Goal: Check status

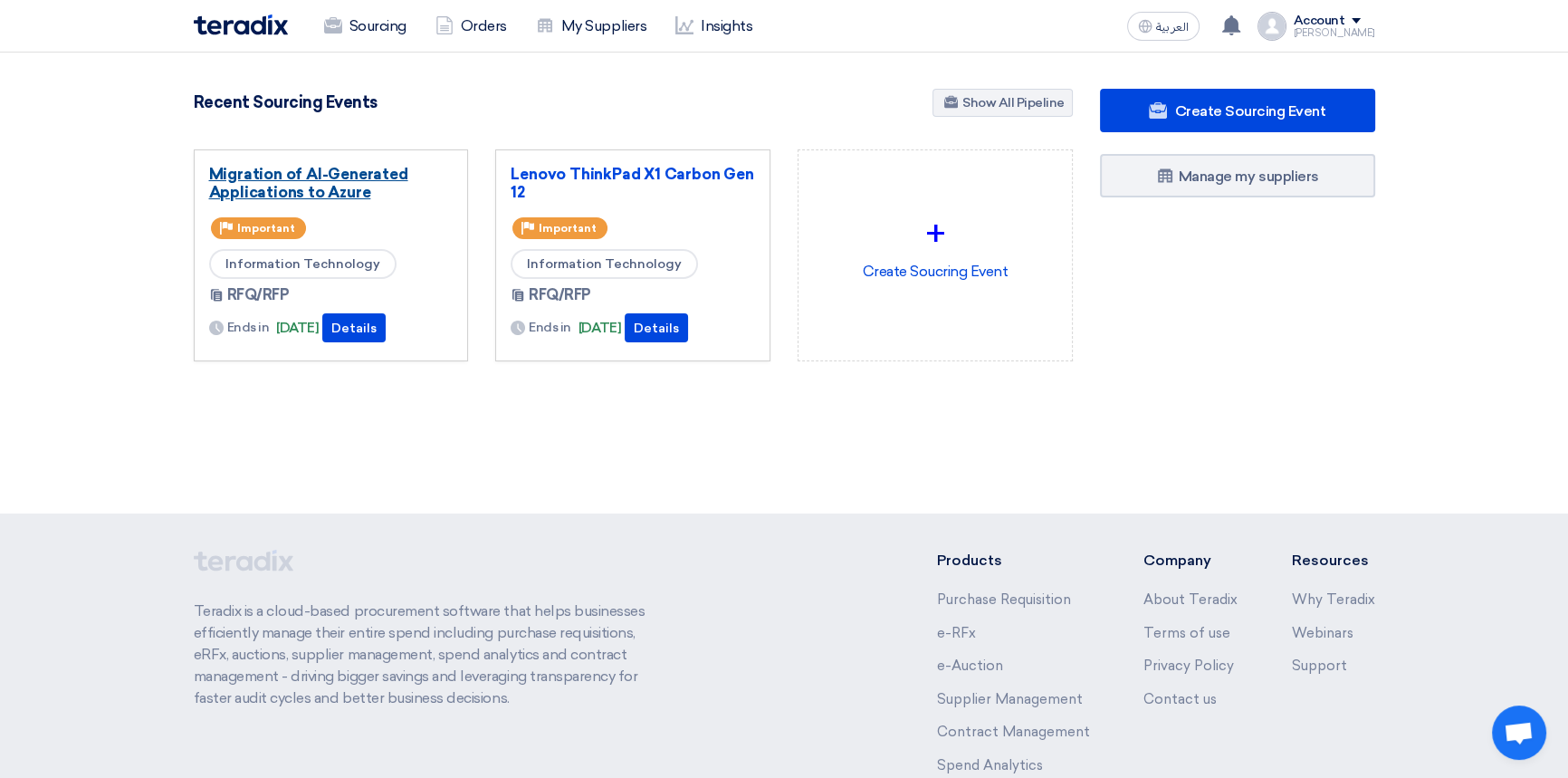
click at [334, 176] on link "Migration of AI-Generated Applications to Azure" at bounding box center [331, 183] width 245 height 36
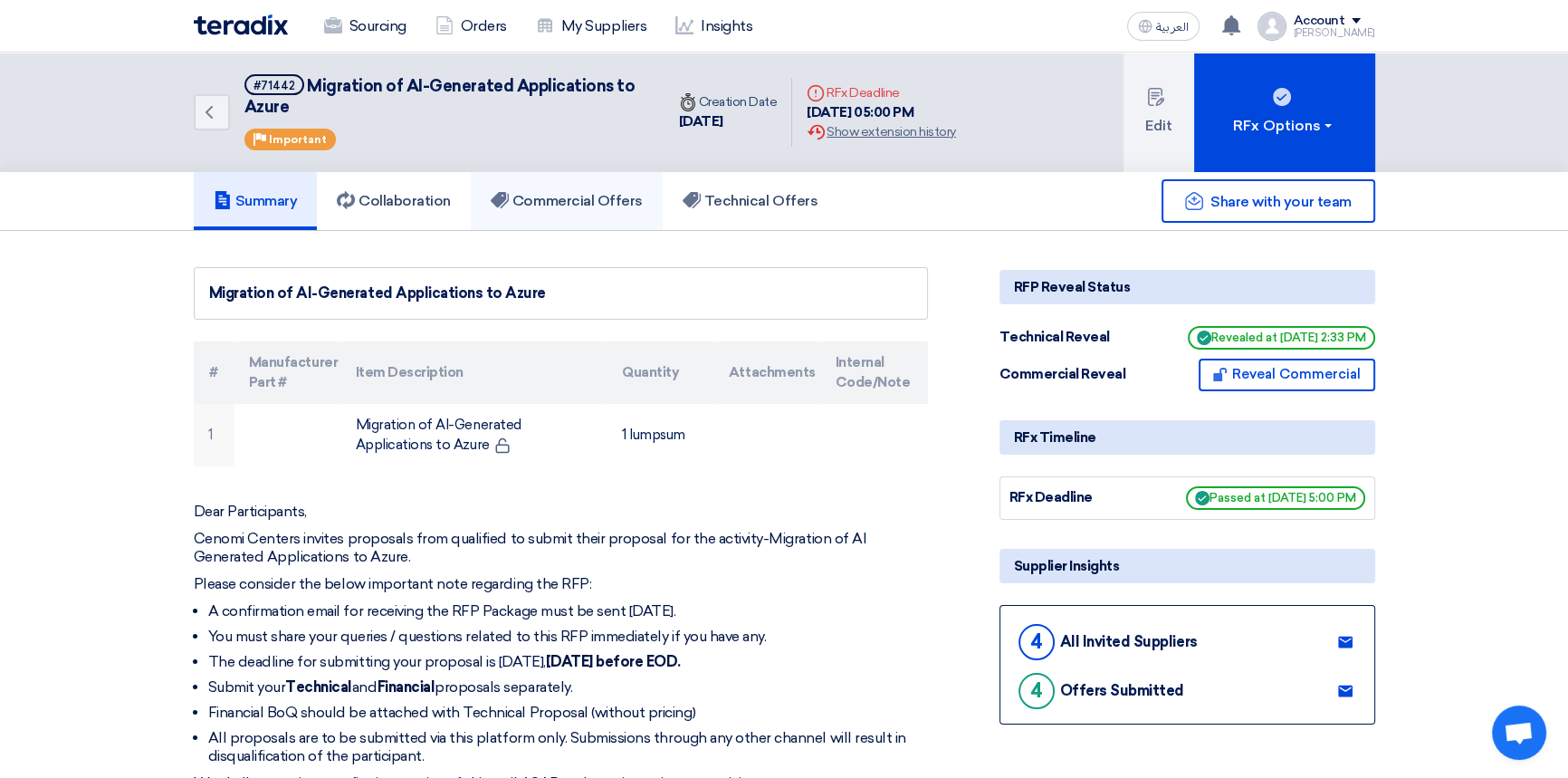
click at [559, 192] on h5 "Commercial Offers" at bounding box center [567, 201] width 152 height 18
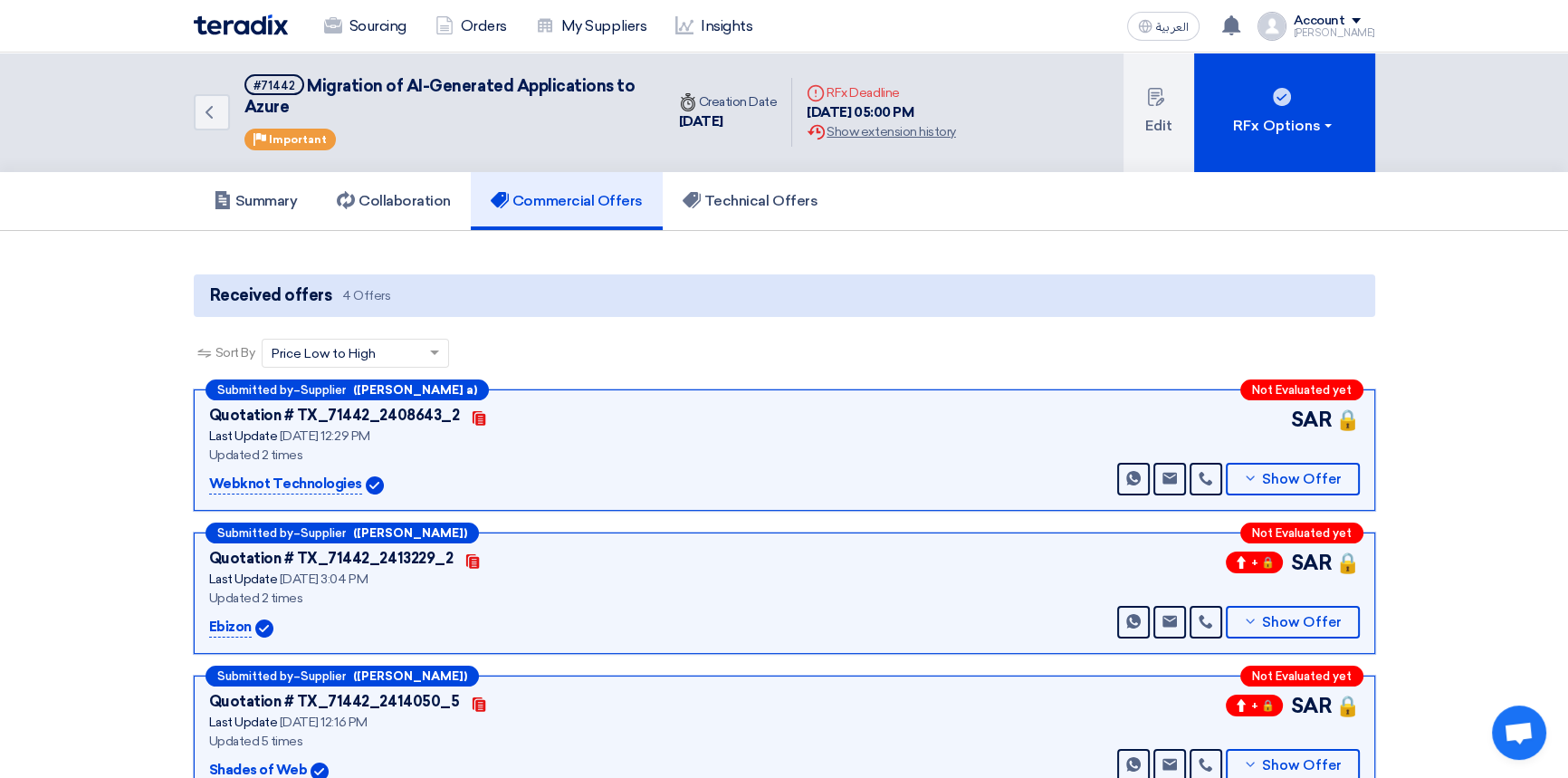
click at [237, 30] on img at bounding box center [241, 25] width 94 height 21
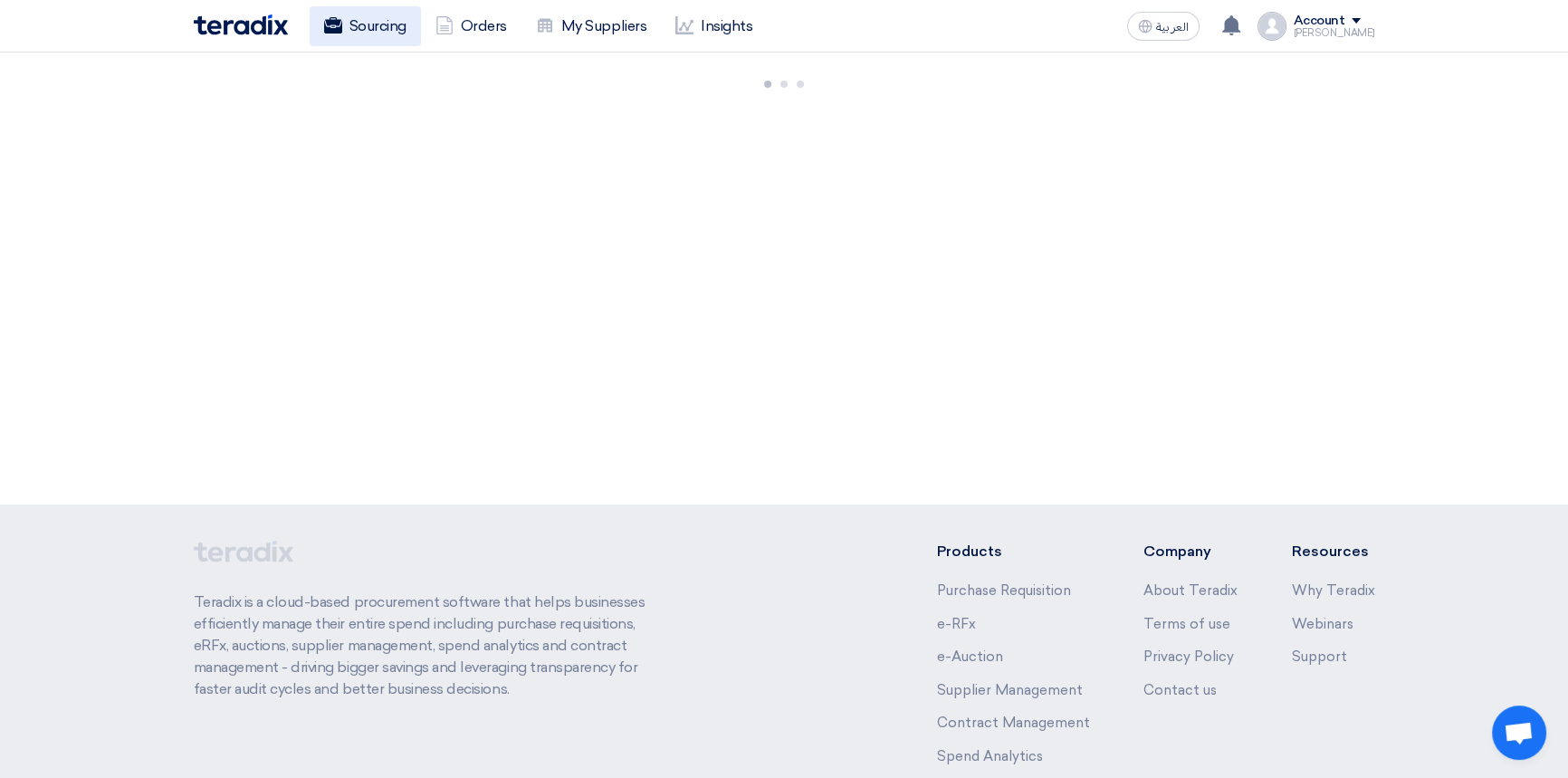
click at [370, 33] on link "Sourcing" at bounding box center [365, 26] width 111 height 40
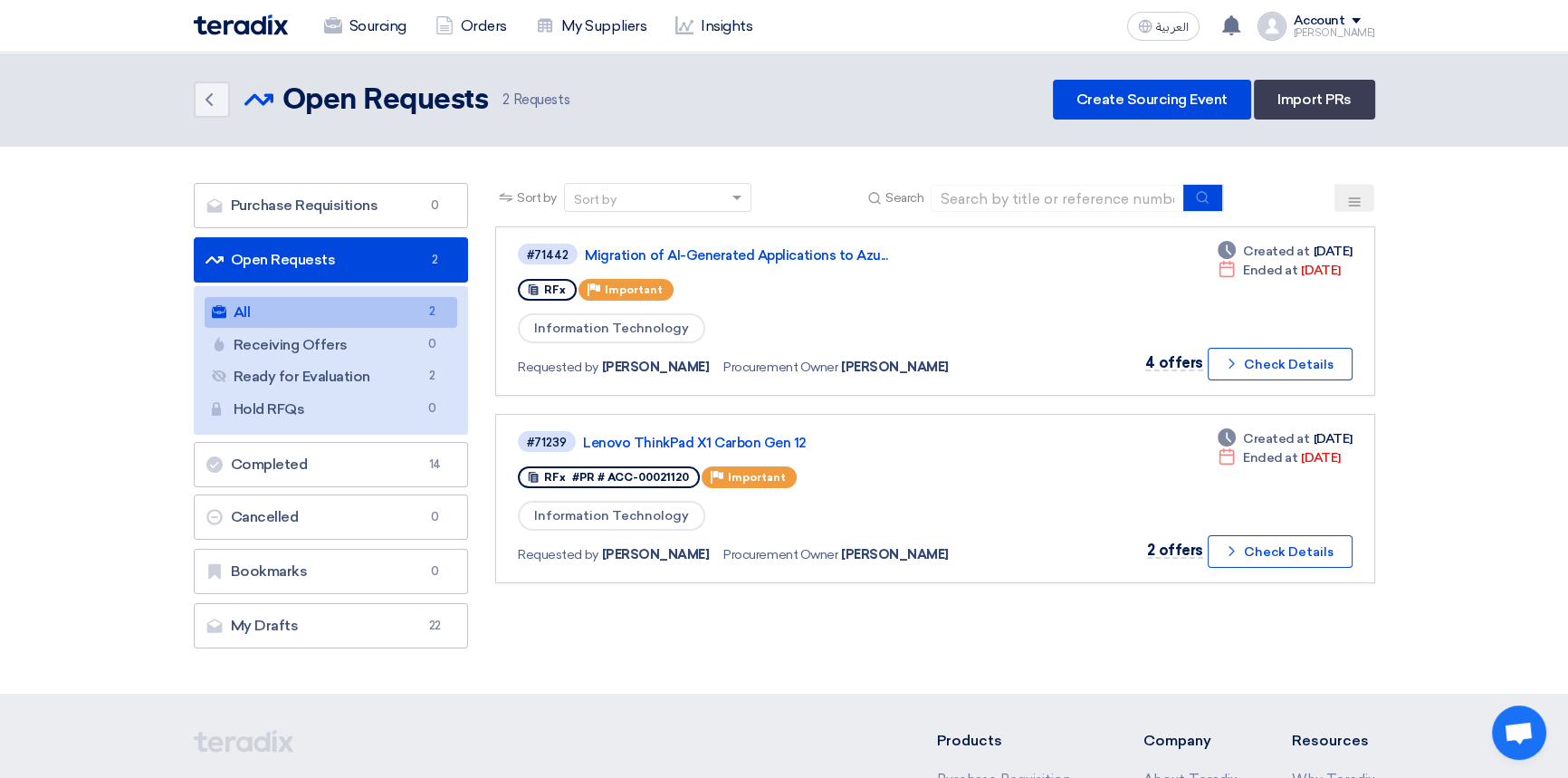
click at [240, 29] on img at bounding box center [241, 25] width 94 height 21
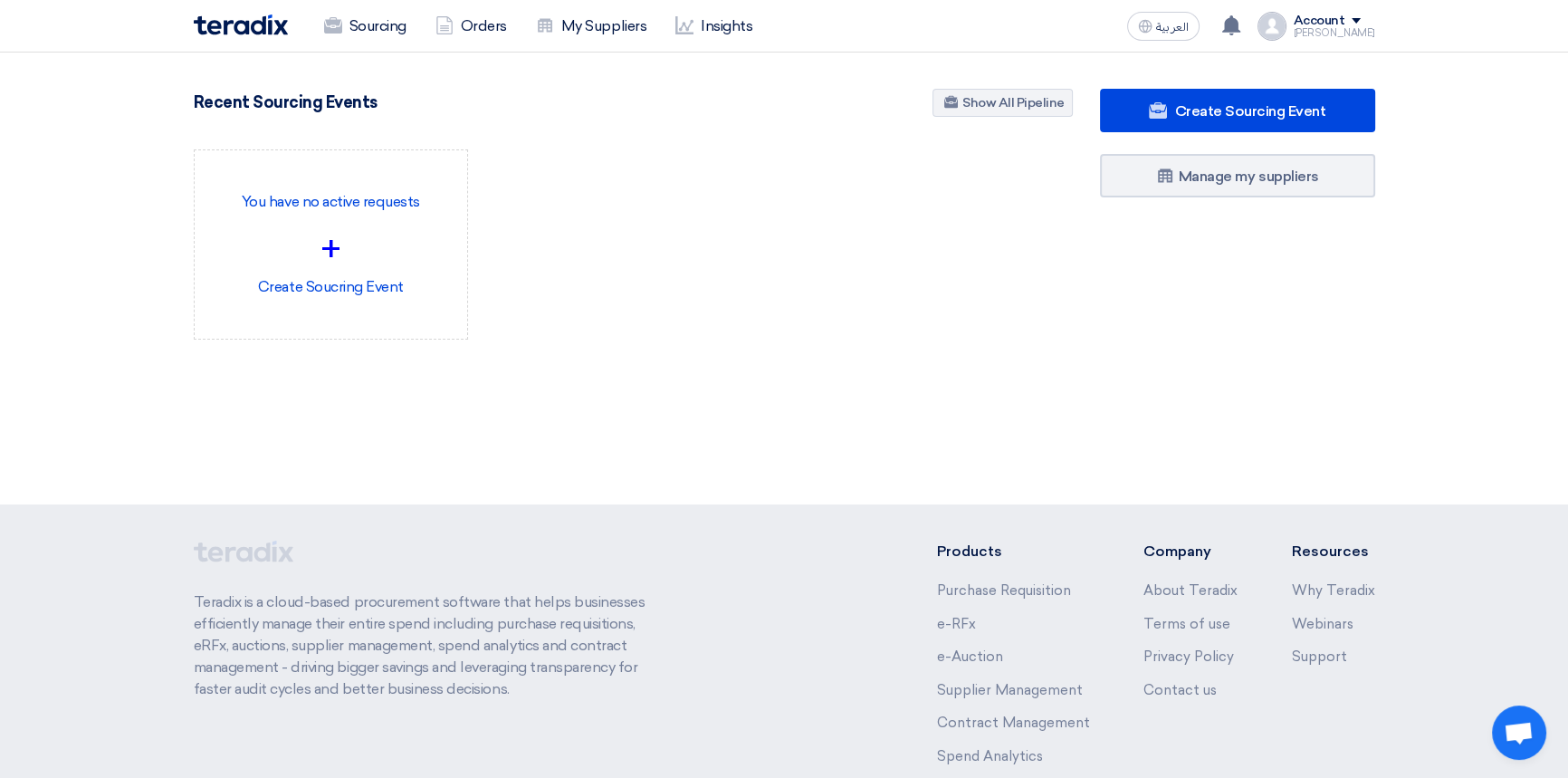
click at [1345, 18] on div "Account" at bounding box center [1319, 21] width 52 height 15
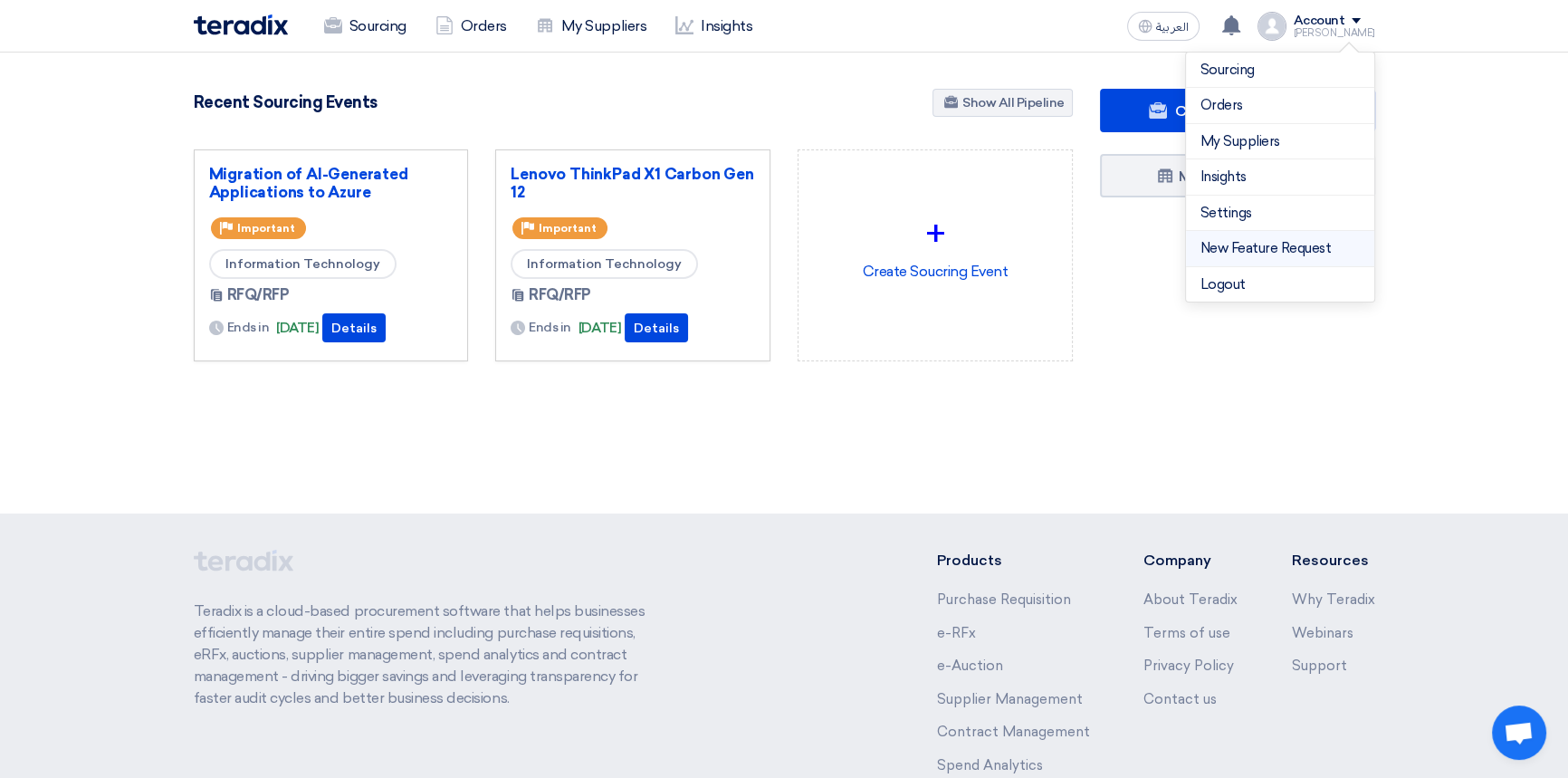
click at [1253, 255] on link "New Feature Request" at bounding box center [1281, 249] width 159 height 21
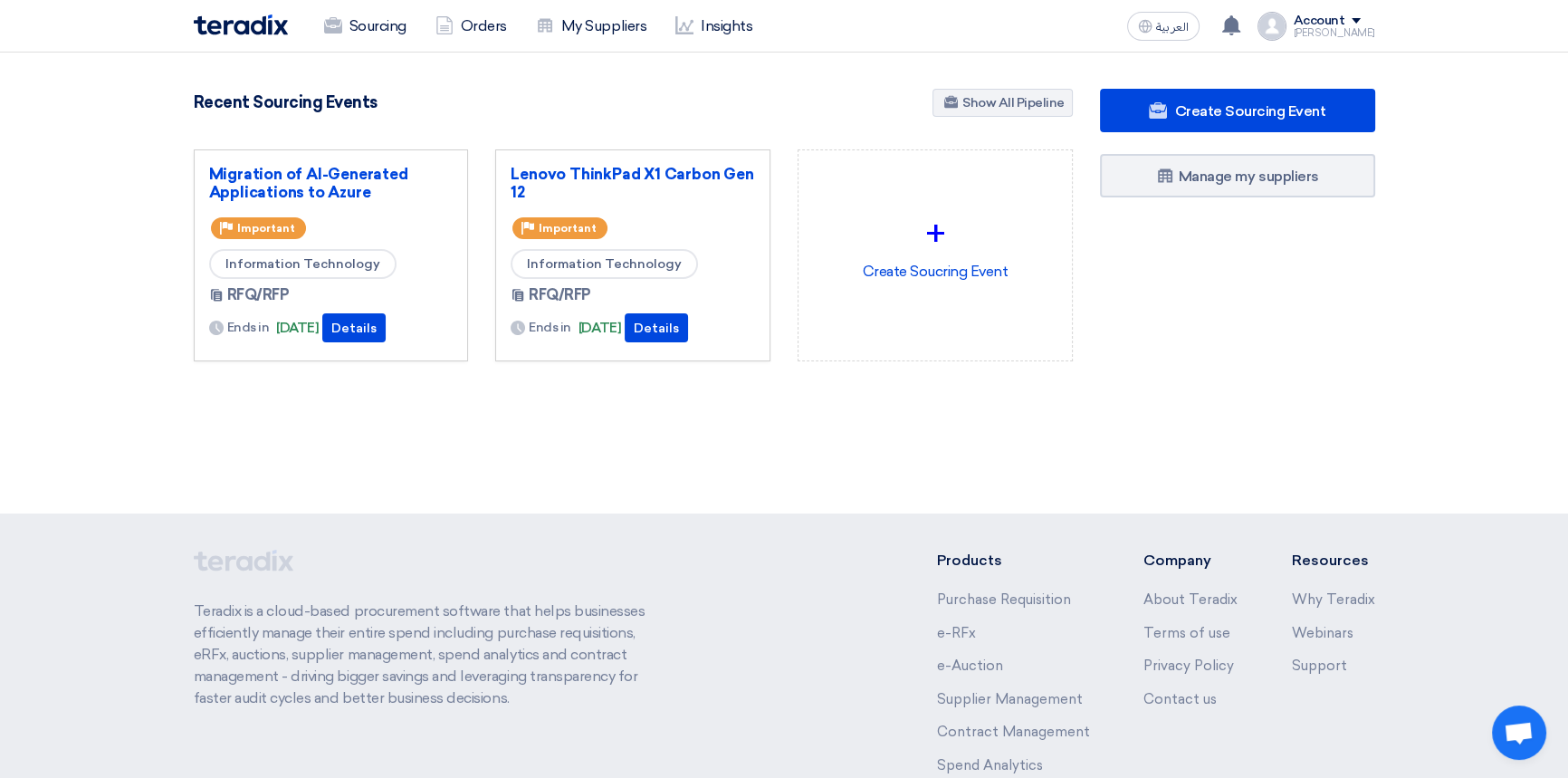
click at [652, 443] on section "4855 RFx remaining 10 Auctions remaining Create Sourcing Event" at bounding box center [784, 269] width 1568 height 432
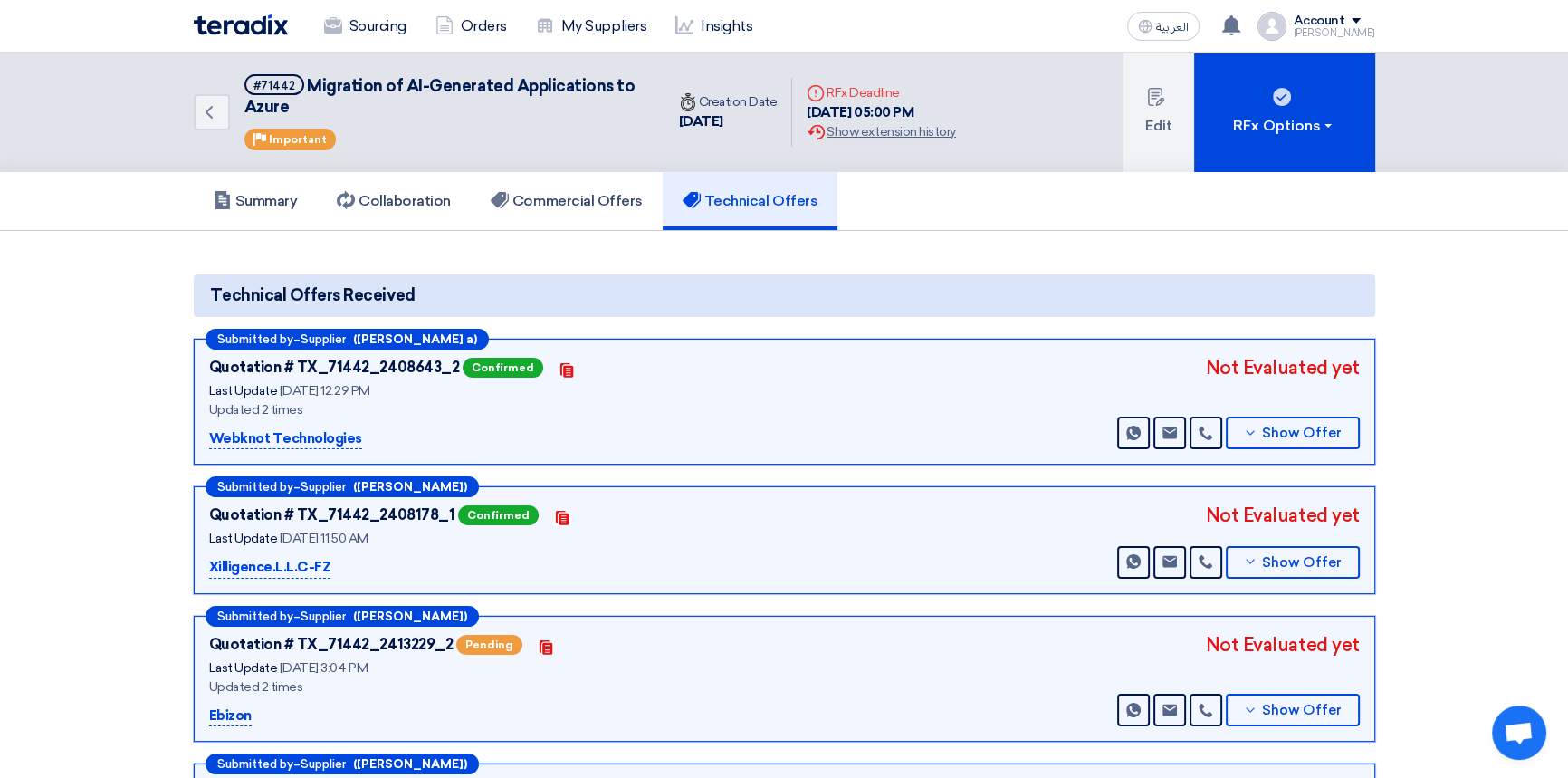
click at [782, 253] on section "Technical Offers Received Submitted by – Supplier (Sanketh a) Quotation # TX_71…" at bounding box center [784, 583] width 1568 height 704
click at [1172, 246] on section "Technical Offers Received Submitted by – Supplier (Sanketh a) Quotation # TX_71…" at bounding box center [784, 583] width 1568 height 704
click at [593, 262] on section "Technical Offers Received Submitted by – Supplier (Sanketh a) Quotation # TX_71…" at bounding box center [784, 583] width 1568 height 704
click at [1014, 48] on div "Sourcing Orders My Suppliers Insights العربية ع You have a new offer for 'Migra…" at bounding box center [784, 26] width 1209 height 52
click at [968, 9] on div "Sourcing Orders My Suppliers Insights العربية ع You have a new offer for 'Migra…" at bounding box center [784, 26] width 1209 height 52
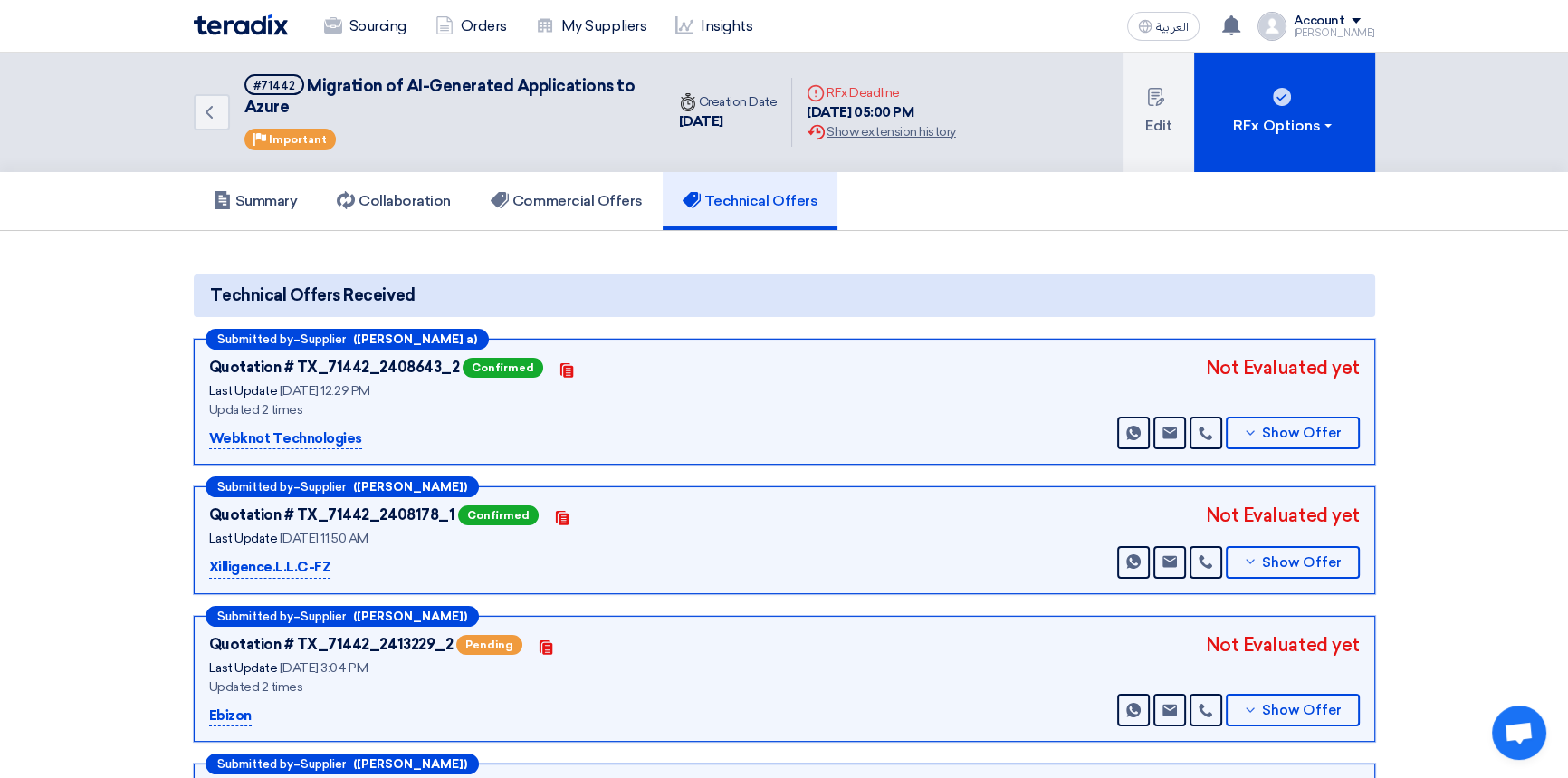
drag, startPoint x: 1014, startPoint y: 18, endPoint x: 1020, endPoint y: 6, distance: 13.4
click at [1014, 17] on div "Sourcing Orders My Suppliers Insights العربية ع You have a new offer for 'Migra…" at bounding box center [784, 26] width 1209 height 52
click at [908, 210] on div "Summary Collaboration Commercial Offers Technical Offers" at bounding box center [784, 201] width 1182 height 58
click at [886, 280] on div "Technical Offers Received" at bounding box center [784, 295] width 1182 height 43
click at [891, 193] on div "Summary Collaboration Commercial Offers Technical Offers" at bounding box center [784, 201] width 1182 height 58
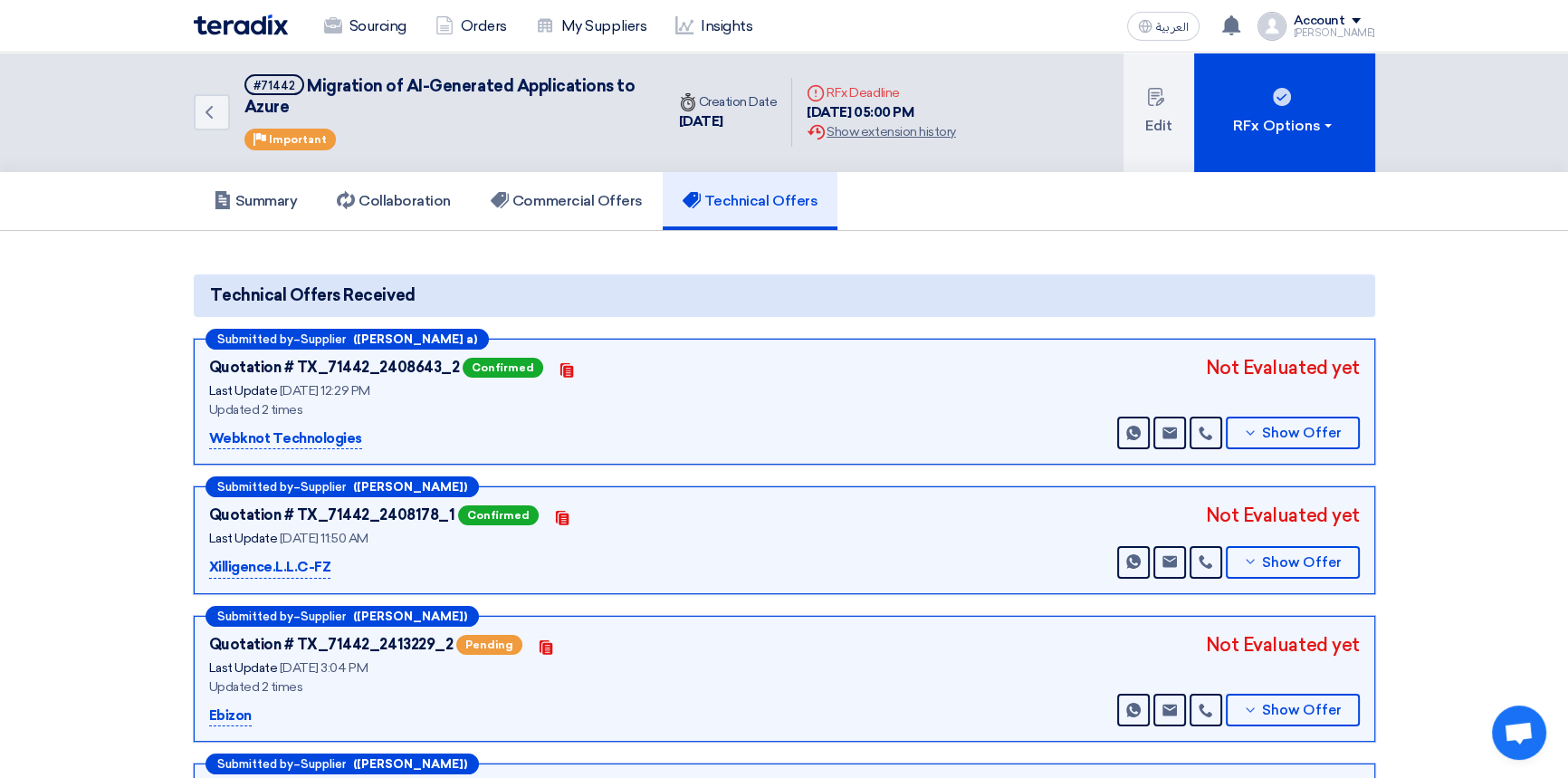
drag, startPoint x: 856, startPoint y: 254, endPoint x: 863, endPoint y: 245, distance: 11.4
click at [856, 254] on section "Technical Offers Received Submitted by – Supplier (Sanketh a) Quotation # TX_71…" at bounding box center [784, 583] width 1568 height 704
click at [900, 199] on div "Summary Collaboration Commercial Offers Technical Offers" at bounding box center [784, 201] width 1182 height 58
click at [1055, 39] on div "Sourcing Orders My Suppliers Insights العربية ع You have a new offer for 'Migra…" at bounding box center [784, 26] width 1209 height 52
click at [379, 19] on link "Sourcing" at bounding box center [365, 26] width 111 height 40
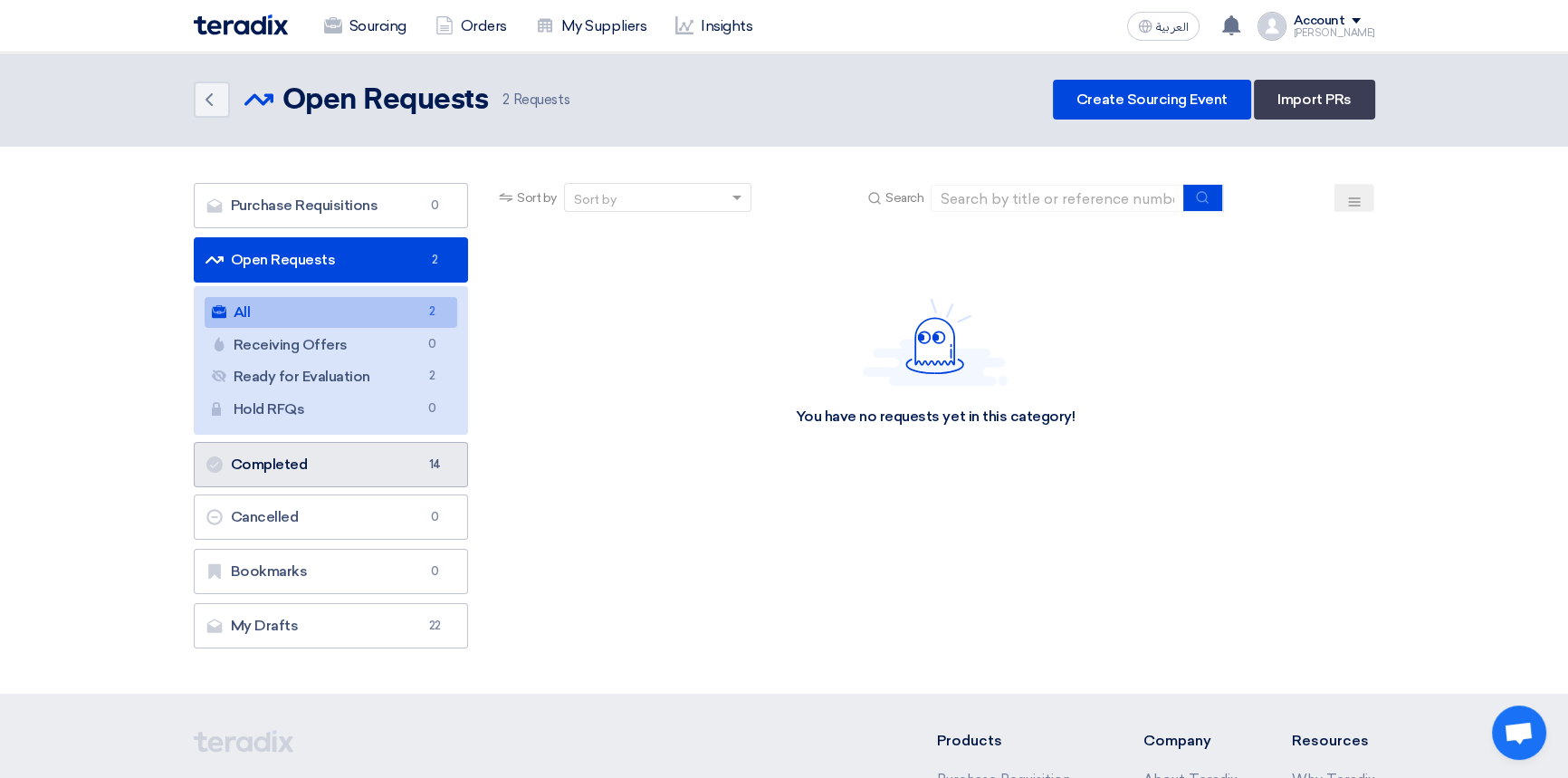
click at [271, 463] on link "Completed Completed 14" at bounding box center [331, 465] width 275 height 46
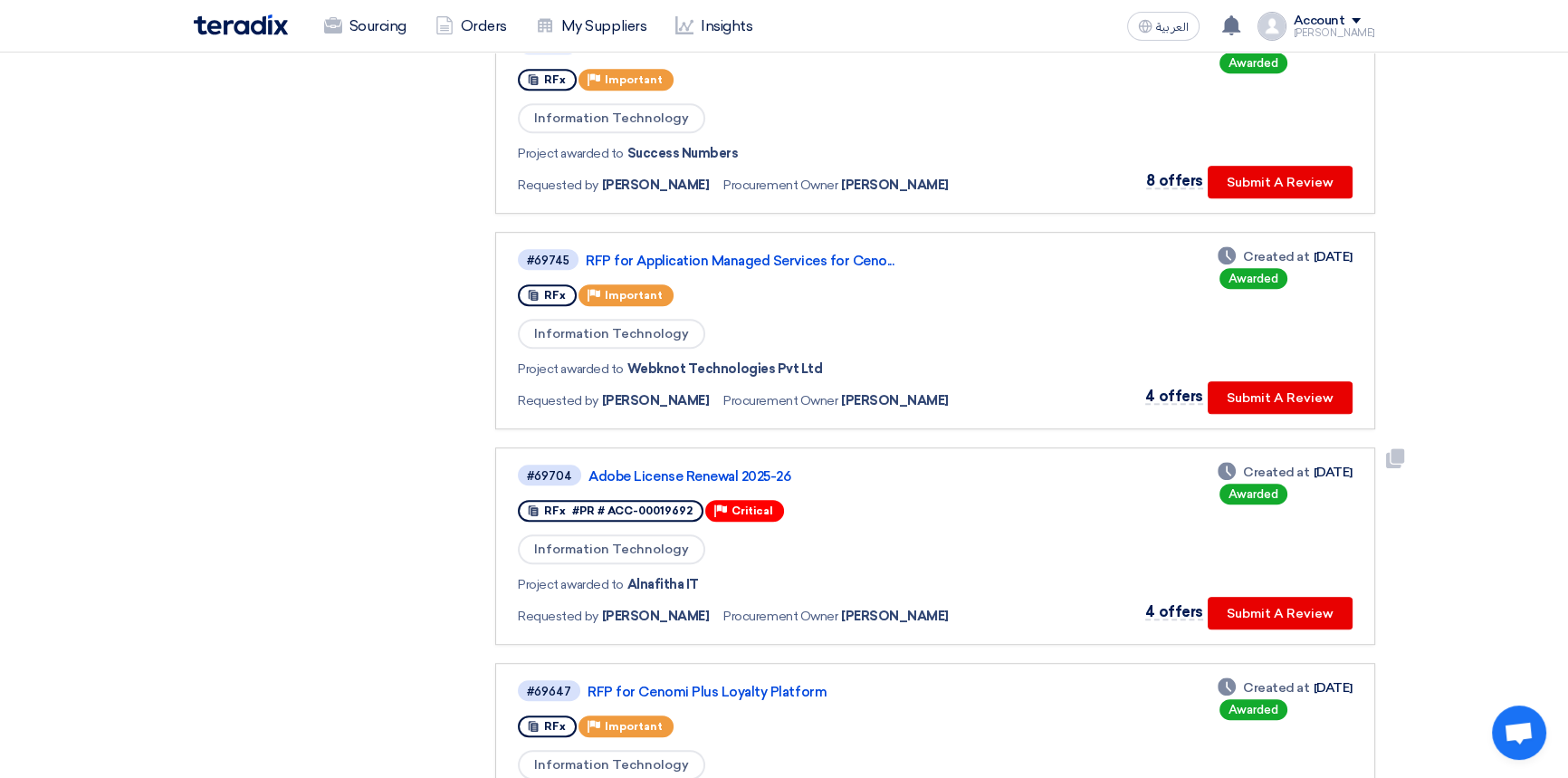
scroll to position [1317, 0]
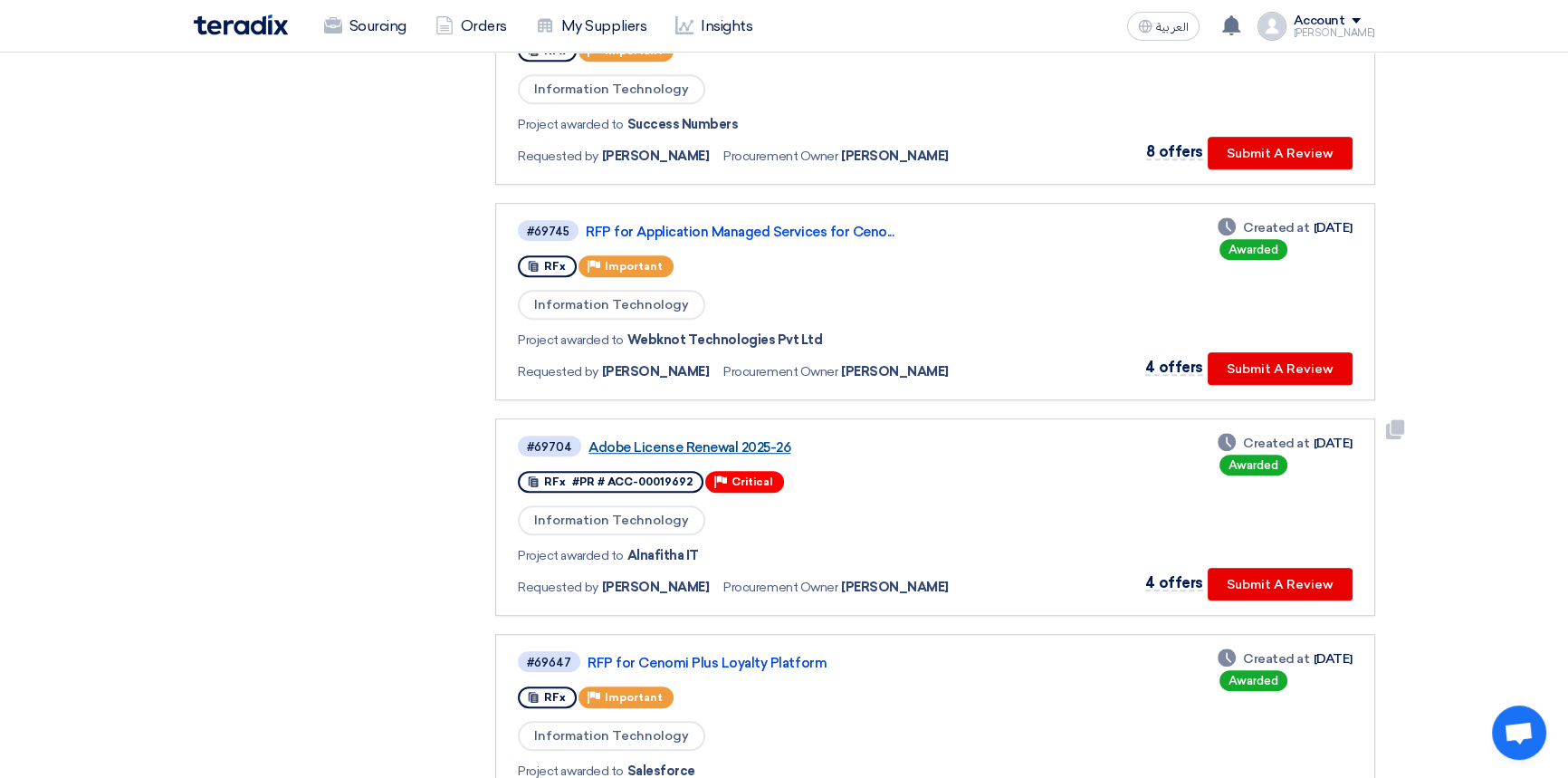
click at [683, 440] on link "Adobe License Renewal 2025-26" at bounding box center [814, 448] width 452 height 16
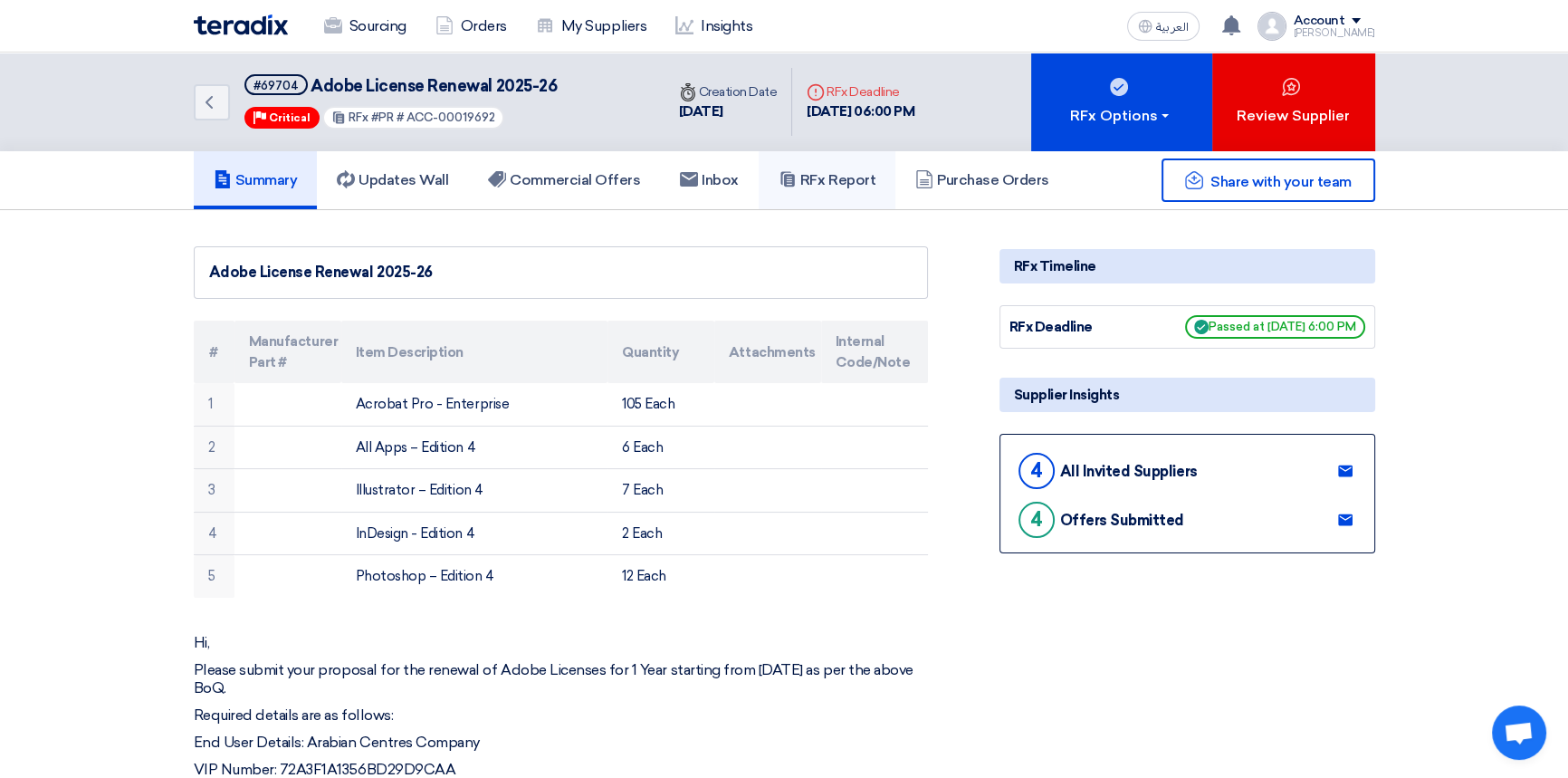
click at [862, 172] on h5 "RFx Report" at bounding box center [826, 180] width 96 height 18
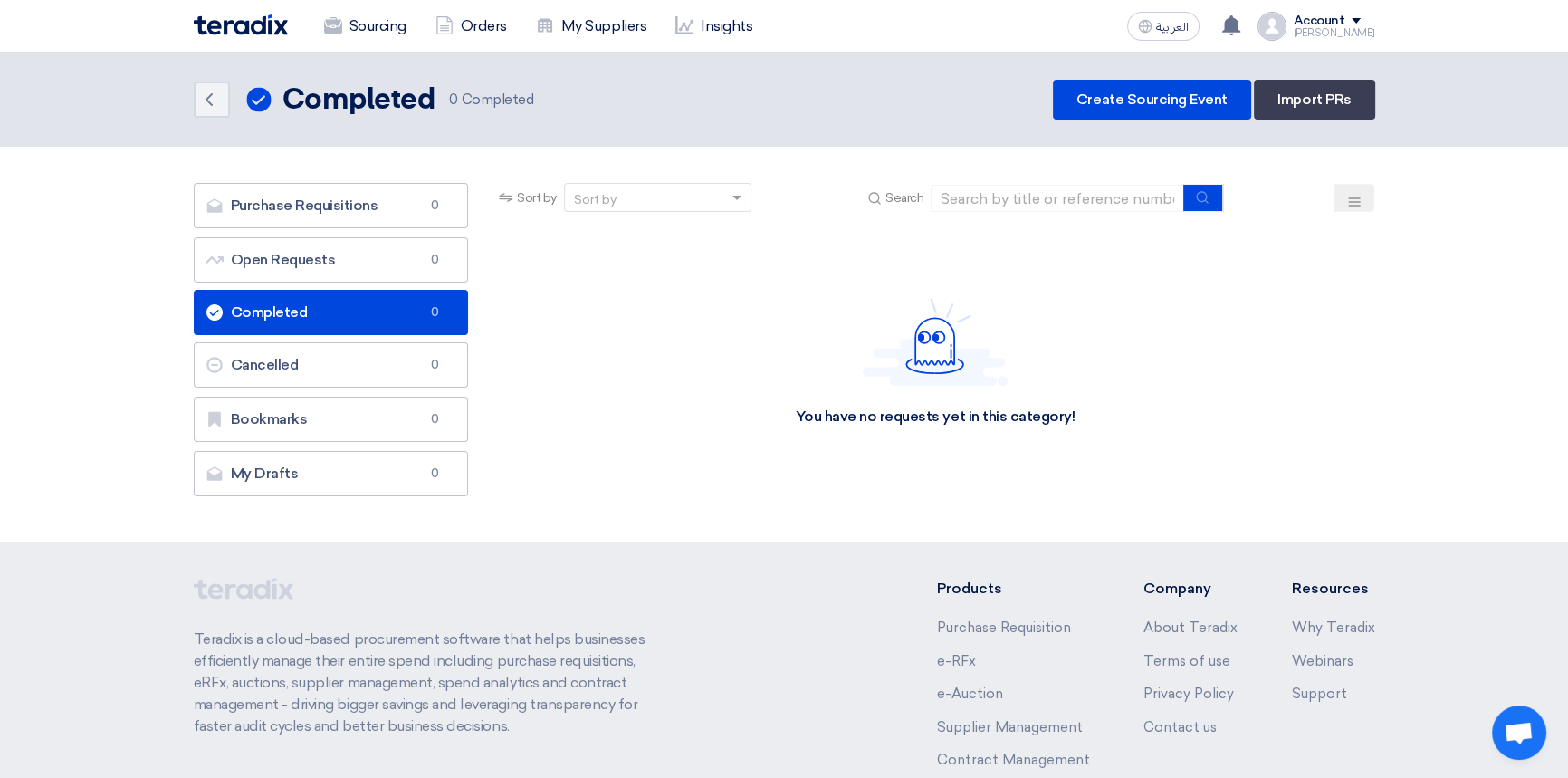
click at [276, 308] on link "Completed Completed 0" at bounding box center [331, 312] width 275 height 46
click at [332, 263] on link "Open Requests Open Requests 0" at bounding box center [331, 261] width 275 height 46
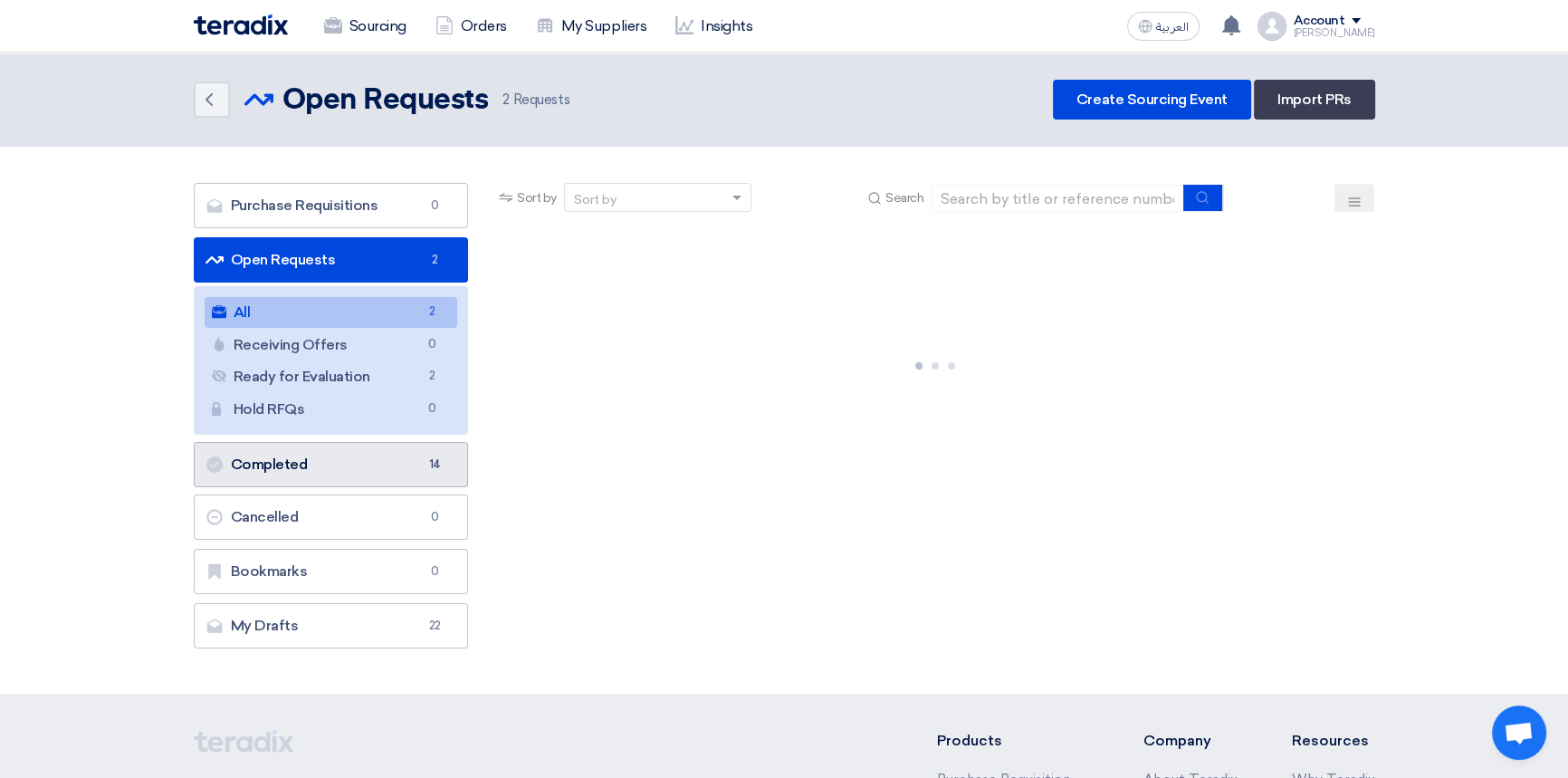
click at [280, 474] on link "Completed Completed 14" at bounding box center [331, 465] width 275 height 46
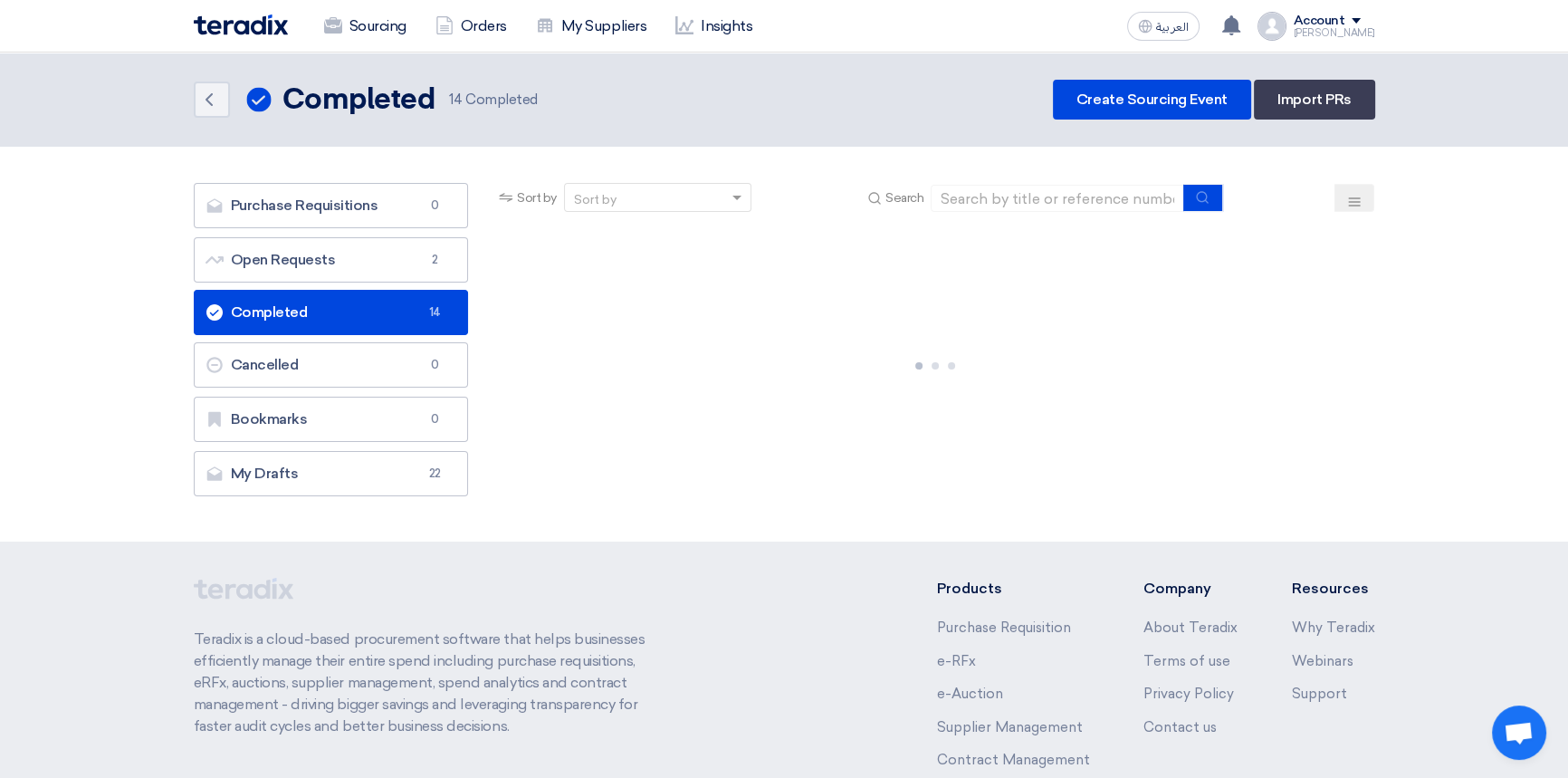
click at [1019, 26] on div "Sourcing Orders My Suppliers Insights العربية ع You have a new offer for 'Migra…" at bounding box center [784, 26] width 1209 height 52
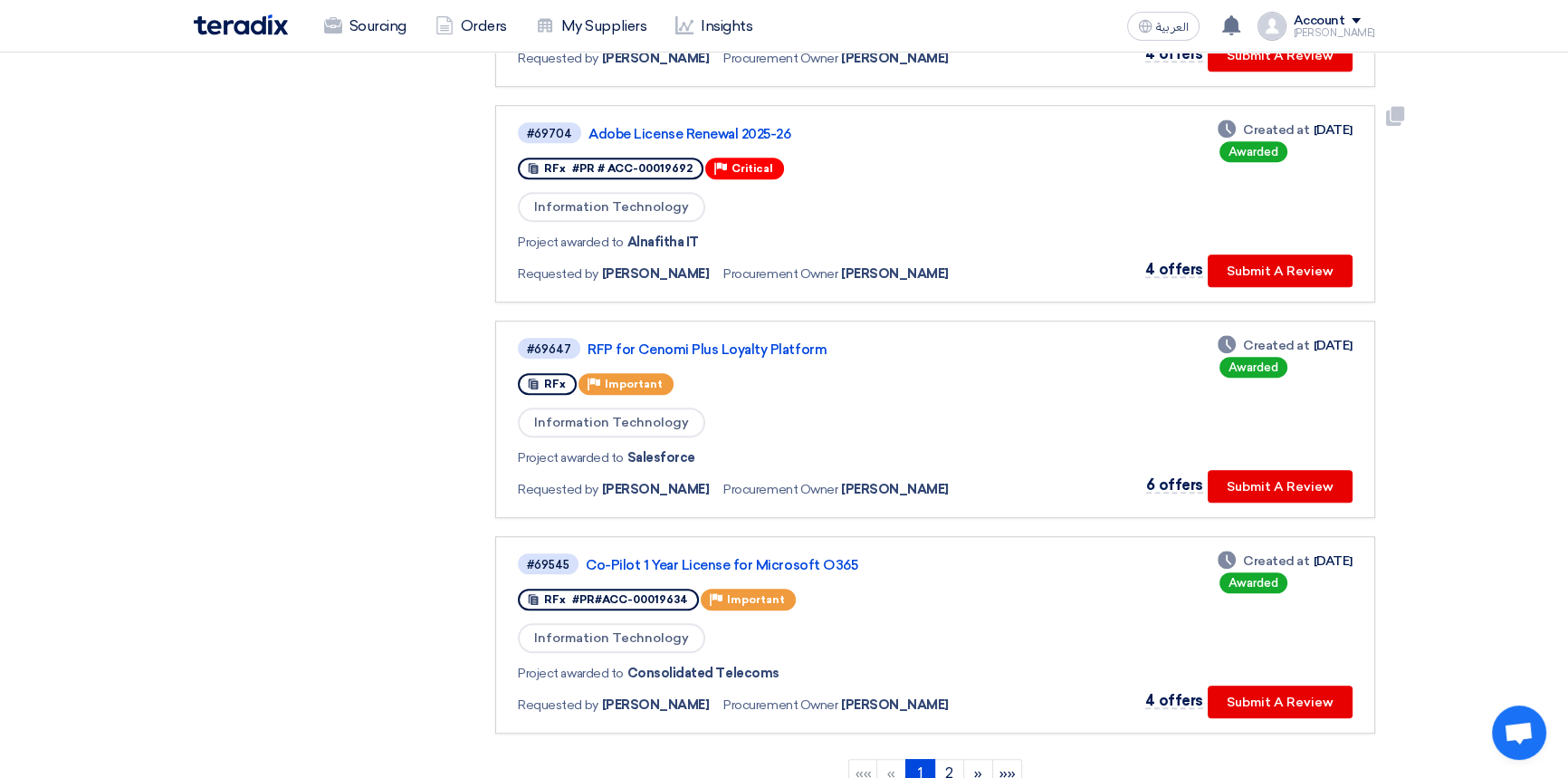
scroll to position [1648, 0]
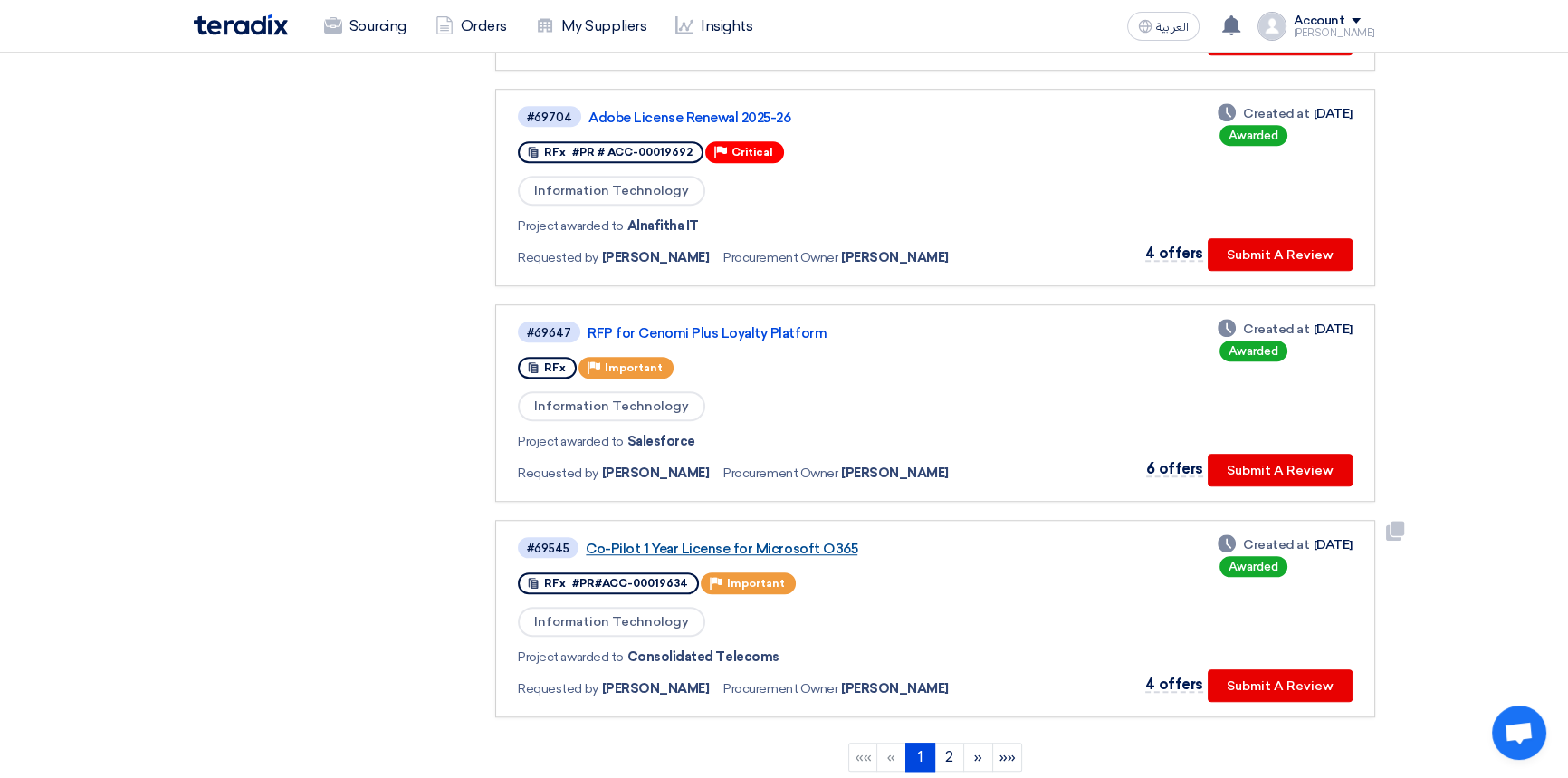
click at [736, 541] on link "Co-Pilot 1 Year License for Microsoft O365" at bounding box center [811, 549] width 452 height 16
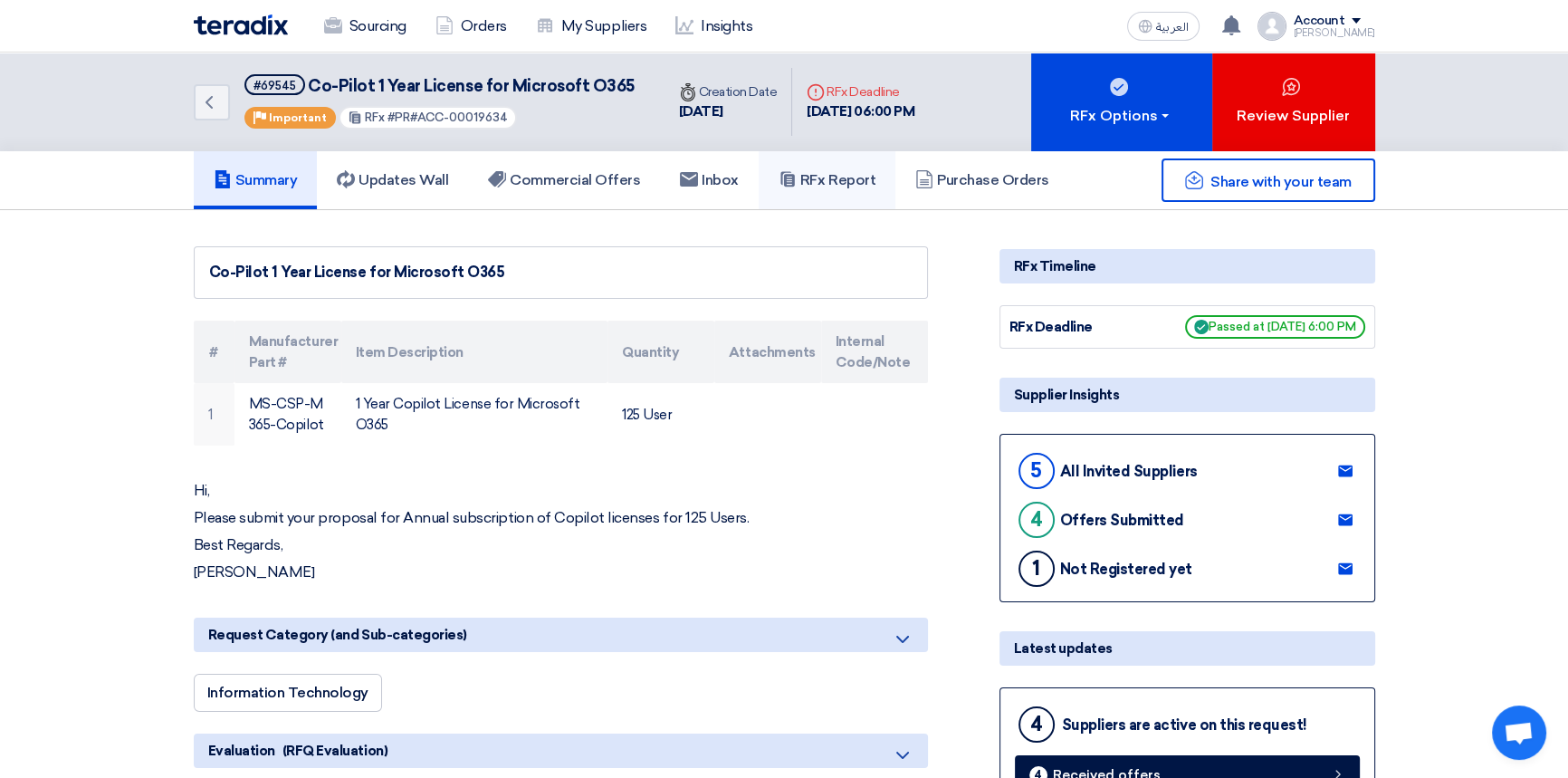
click at [861, 182] on h5 "RFx Report" at bounding box center [826, 180] width 96 height 18
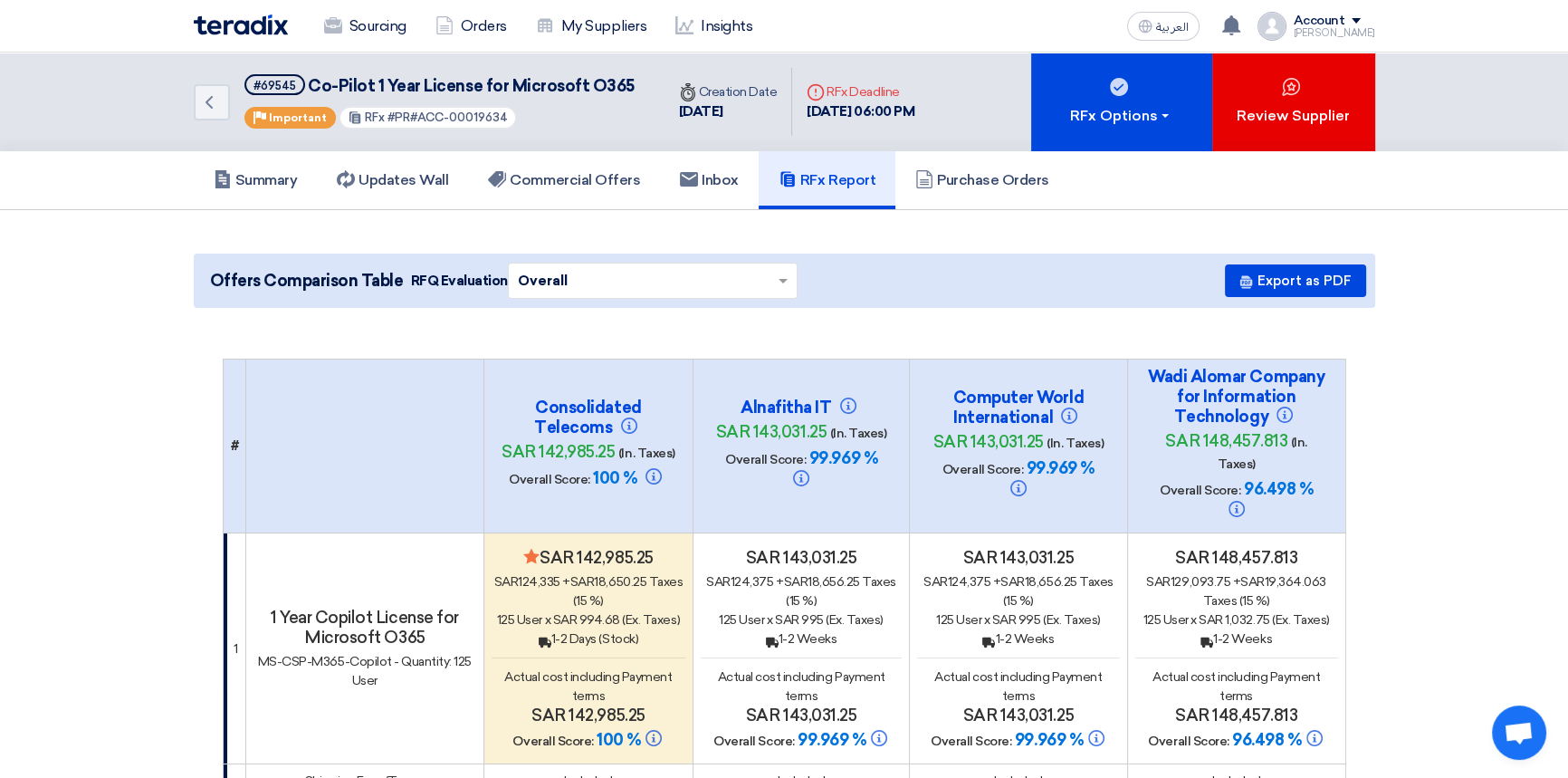
click at [229, 18] on img at bounding box center [241, 25] width 94 height 21
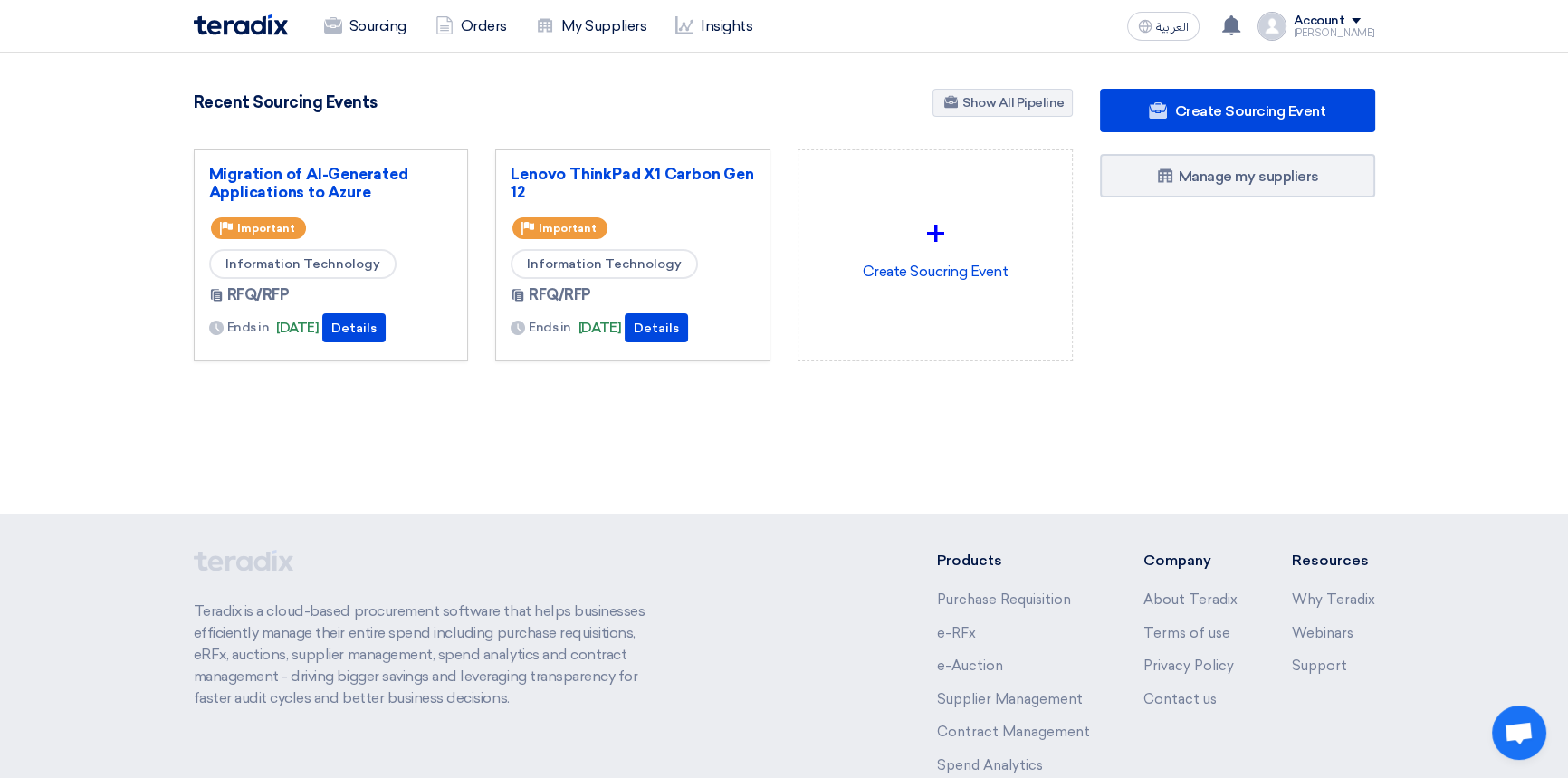
click at [890, 443] on section "4855 RFx remaining 10 Auctions remaining Create Sourcing Event" at bounding box center [784, 269] width 1568 height 432
